Goal: Task Accomplishment & Management: Manage account settings

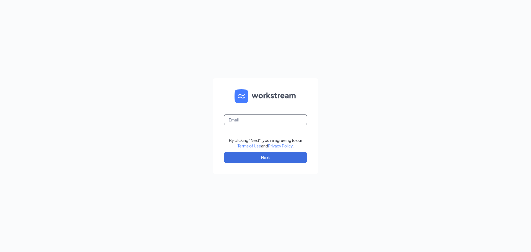
click at [237, 120] on input "text" at bounding box center [265, 119] width 83 height 11
type input "[PERSON_NAME][EMAIL_ADDRESS][DOMAIN_NAME]"
click at [263, 157] on button "Next" at bounding box center [265, 157] width 83 height 11
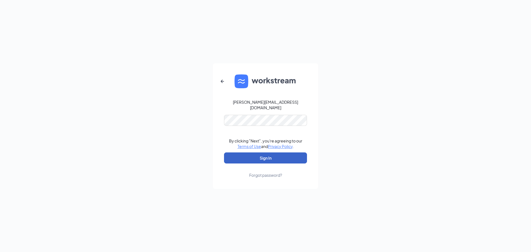
click at [268, 156] on button "Sign In" at bounding box center [265, 157] width 83 height 11
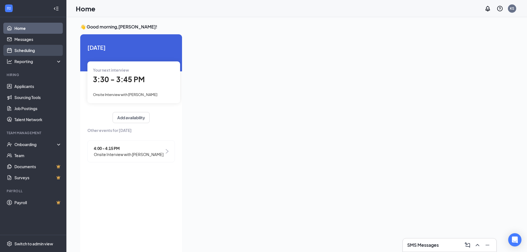
click at [24, 50] on link "Scheduling" at bounding box center [37, 50] width 47 height 11
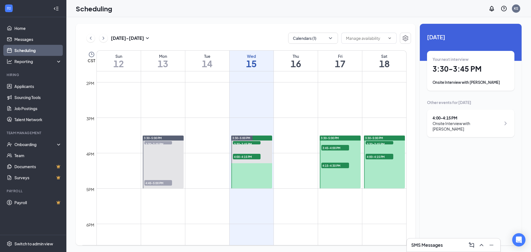
scroll to position [493, 0]
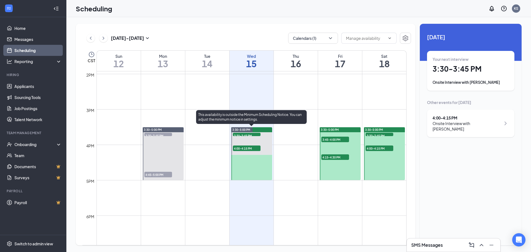
click at [242, 135] on span "3:30-3:45 PM" at bounding box center [247, 136] width 28 height 6
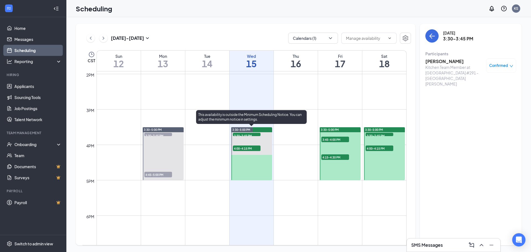
click at [246, 148] on span "4:00-4:15 PM" at bounding box center [247, 149] width 28 height 6
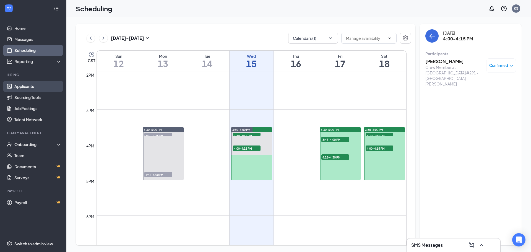
click at [28, 88] on link "Applicants" at bounding box center [37, 86] width 47 height 11
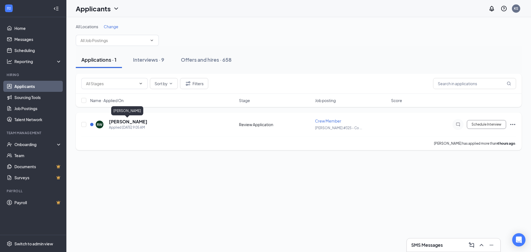
click at [122, 122] on h5 "Reese Williams" at bounding box center [128, 122] width 38 height 6
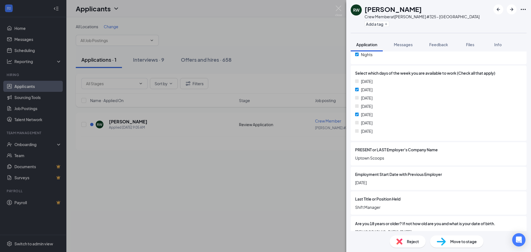
scroll to position [257, 0]
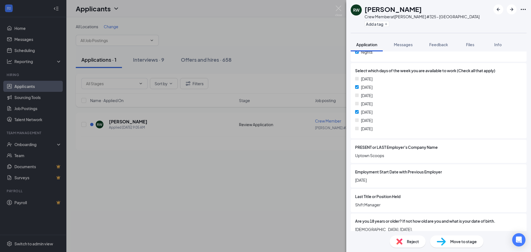
click at [411, 244] on span "Reject" at bounding box center [413, 242] width 12 height 6
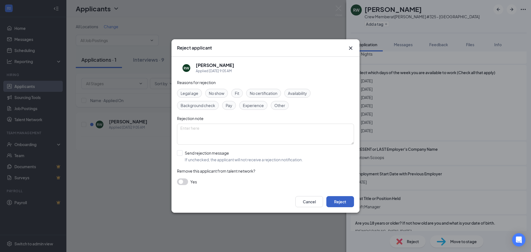
click at [339, 203] on button "Reject" at bounding box center [341, 201] width 28 height 11
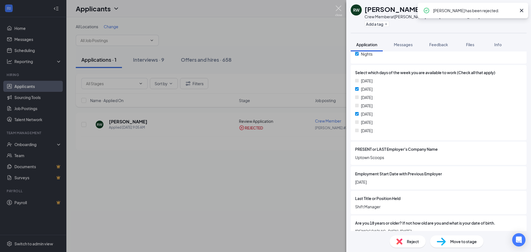
click at [338, 7] on img at bounding box center [338, 11] width 7 height 11
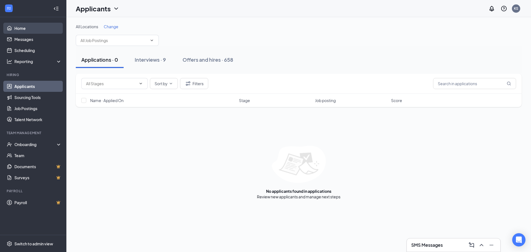
click at [18, 29] on link "Home" at bounding box center [37, 28] width 47 height 11
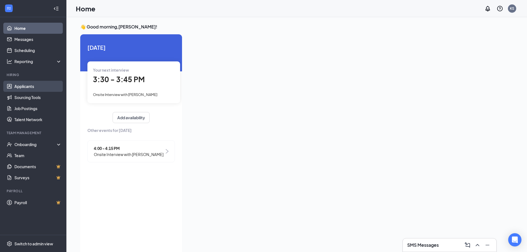
click at [25, 87] on link "Applicants" at bounding box center [37, 86] width 47 height 11
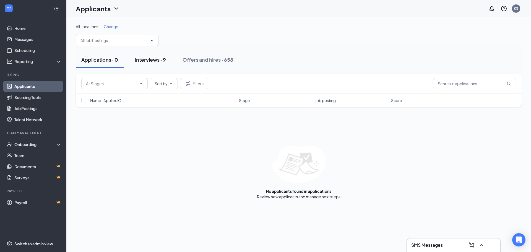
click at [146, 59] on div "Interviews · 9" at bounding box center [150, 59] width 31 height 7
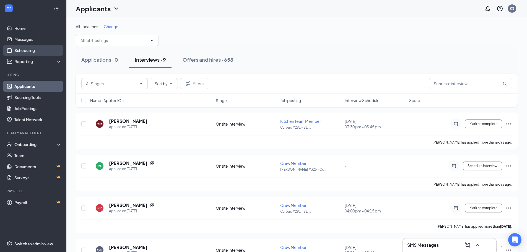
click at [29, 50] on link "Scheduling" at bounding box center [37, 50] width 47 height 11
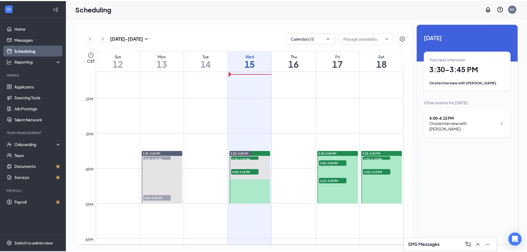
scroll to position [493, 0]
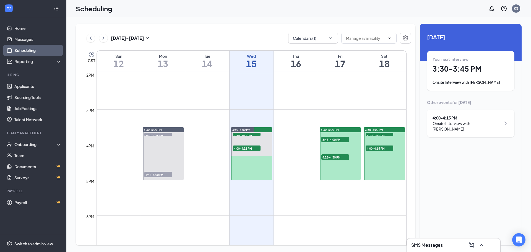
click at [331, 141] on span "3:45-4:00 PM" at bounding box center [336, 140] width 28 height 6
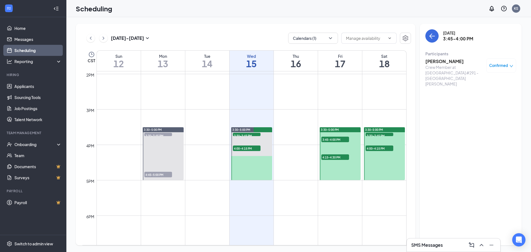
click at [335, 156] on span "4:15-4:30 PM" at bounding box center [336, 157] width 28 height 6
click at [377, 135] on span "3:30-3:45 PM" at bounding box center [380, 136] width 28 height 6
click at [380, 149] on span "4:00-4:15 PM" at bounding box center [380, 149] width 28 height 6
click at [380, 146] on span "4:00-4:15 PM" at bounding box center [380, 149] width 28 height 6
click at [376, 150] on span "4:00-4:15 PM" at bounding box center [380, 149] width 28 height 6
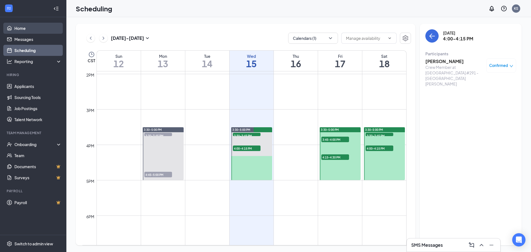
click at [20, 28] on link "Home" at bounding box center [37, 28] width 47 height 11
